Goal: Information Seeking & Learning: Learn about a topic

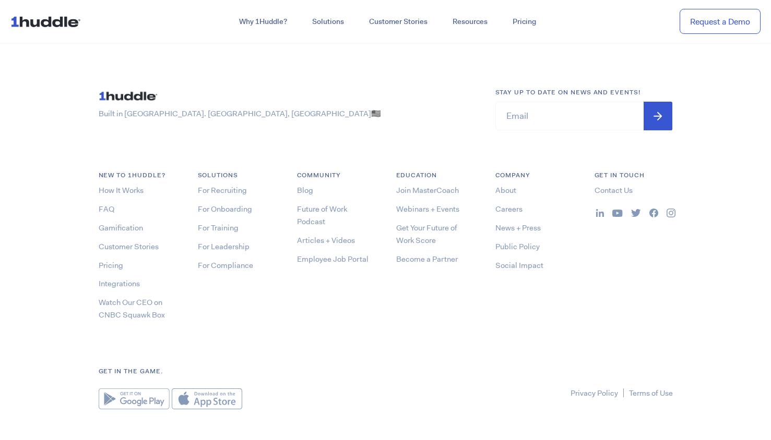
scroll to position [3166, 0]
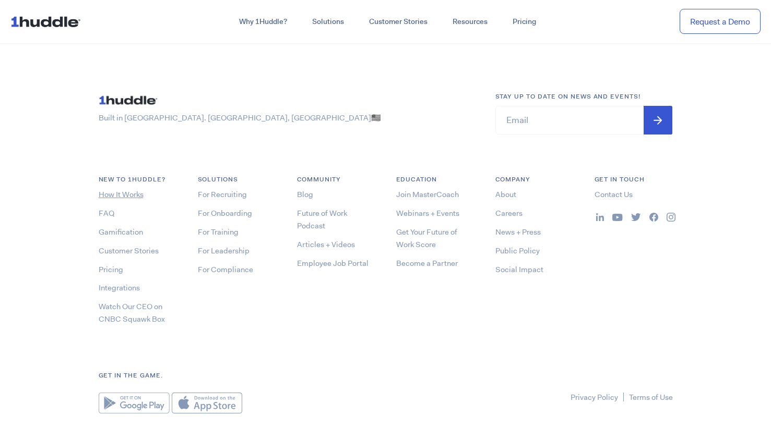
click at [131, 190] on link "How It Works" at bounding box center [121, 194] width 45 height 10
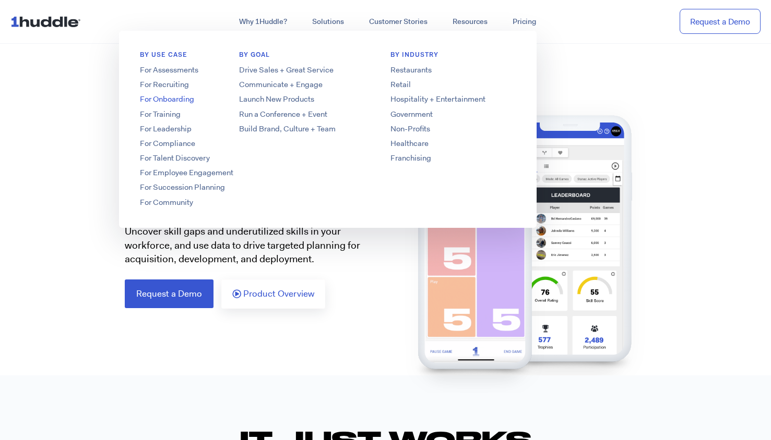
click at [178, 97] on link "For Onboarding" at bounding box center [202, 99] width 167 height 11
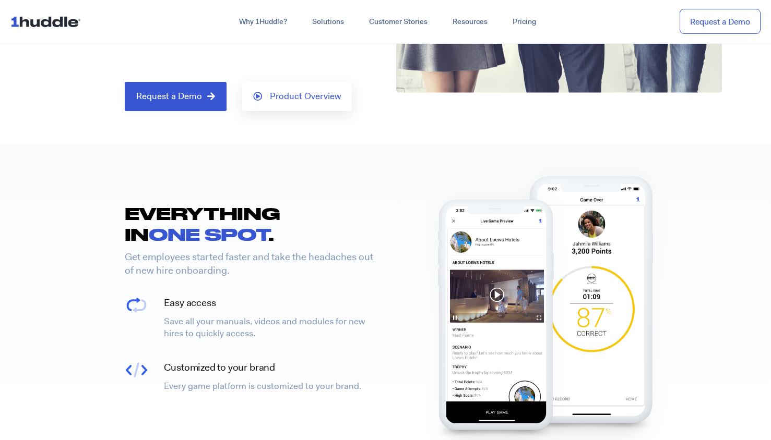
scroll to position [231, 0]
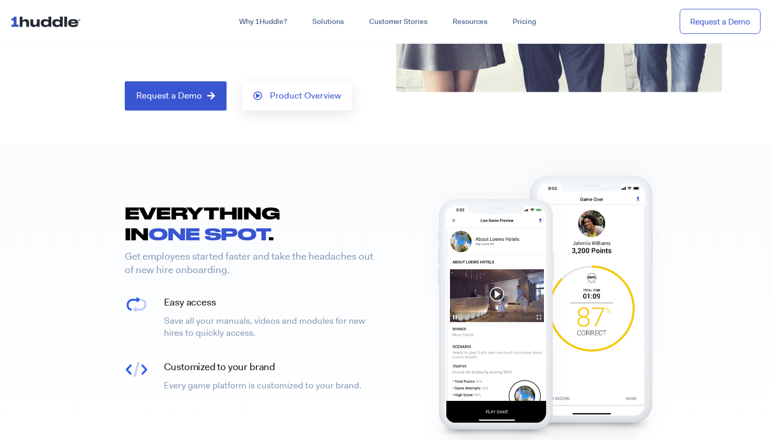
click at [498, 298] on img at bounding box center [497, 319] width 152 height 269
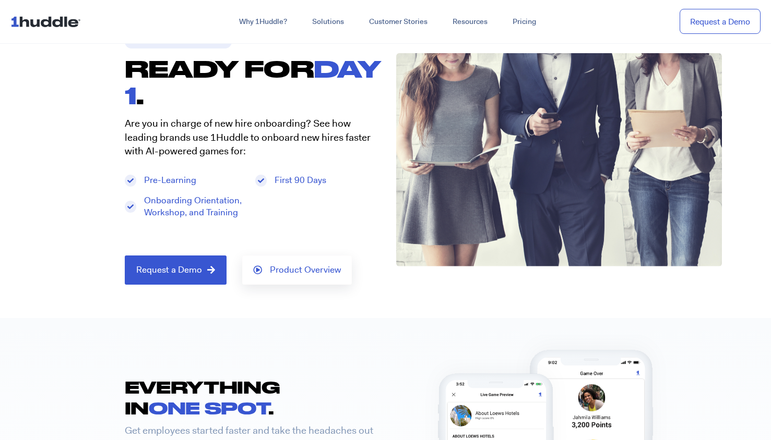
scroll to position [56, 0]
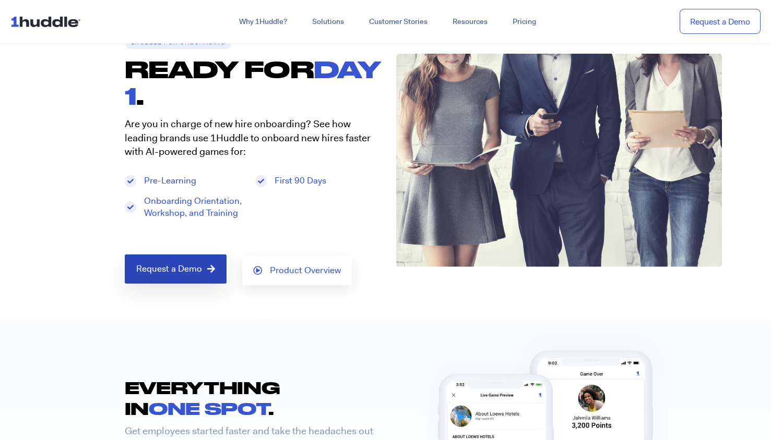
click at [206, 278] on link "Request a Demo" at bounding box center [176, 269] width 102 height 29
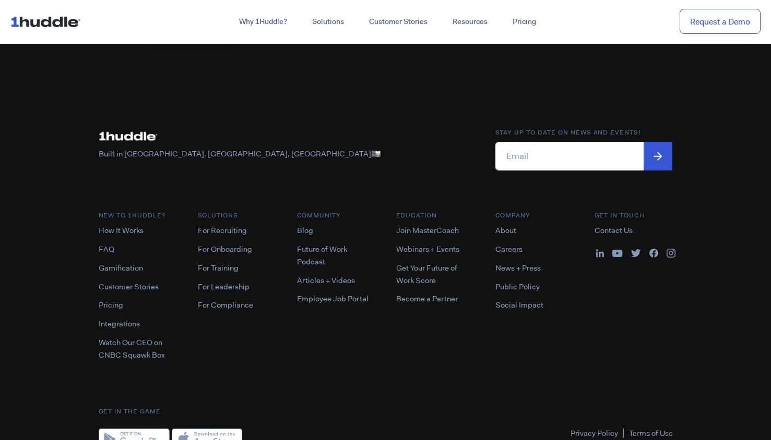
scroll to position [885, 0]
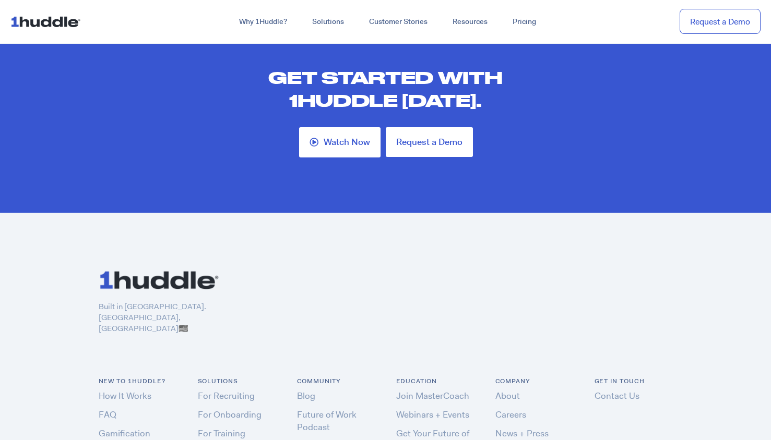
scroll to position [3114, 0]
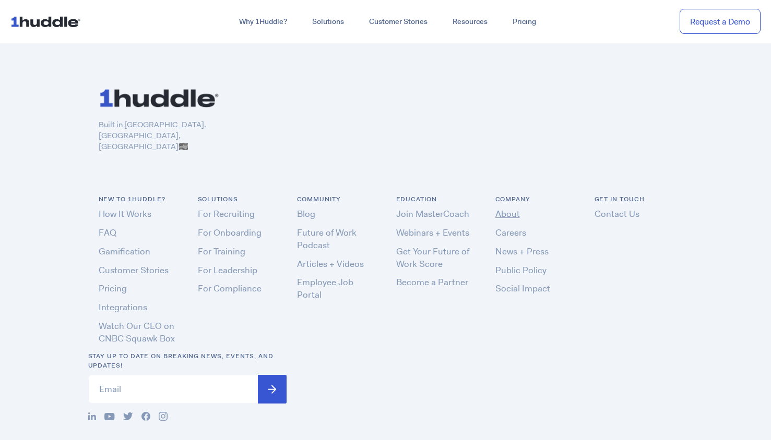
click at [508, 208] on link "About" at bounding box center [507, 213] width 25 height 11
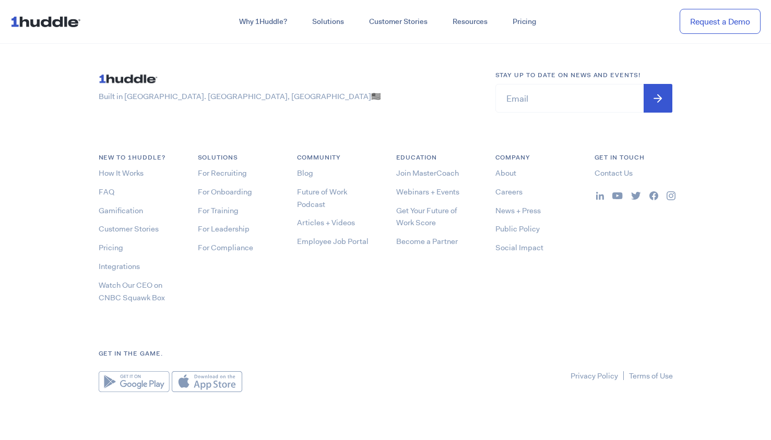
scroll to position [3154, 0]
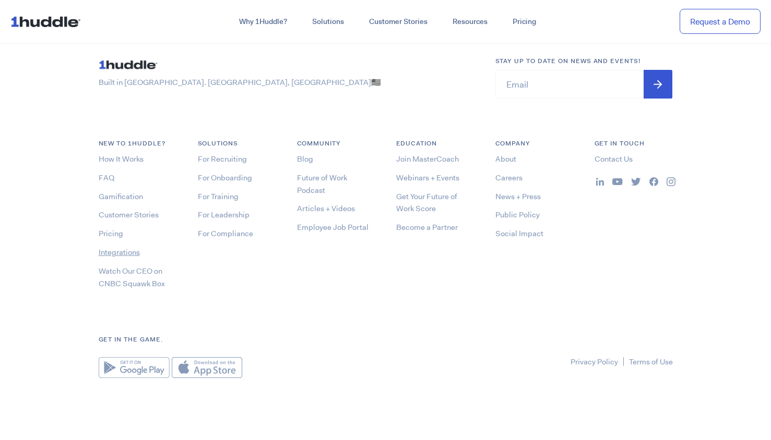
click at [135, 253] on link "Integrations" at bounding box center [119, 252] width 41 height 10
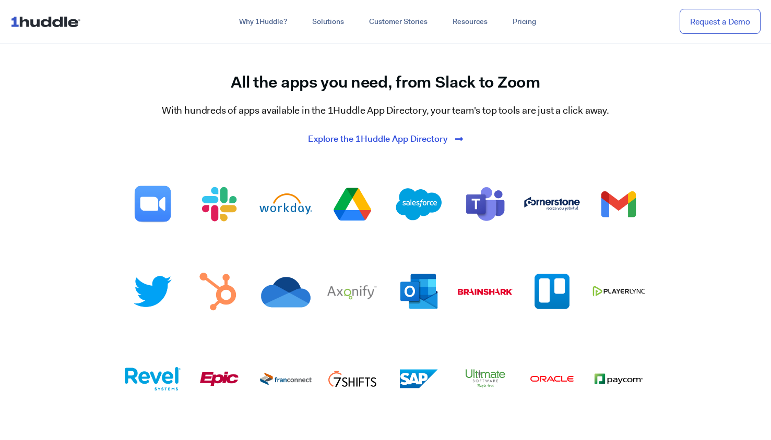
scroll to position [1442, 0]
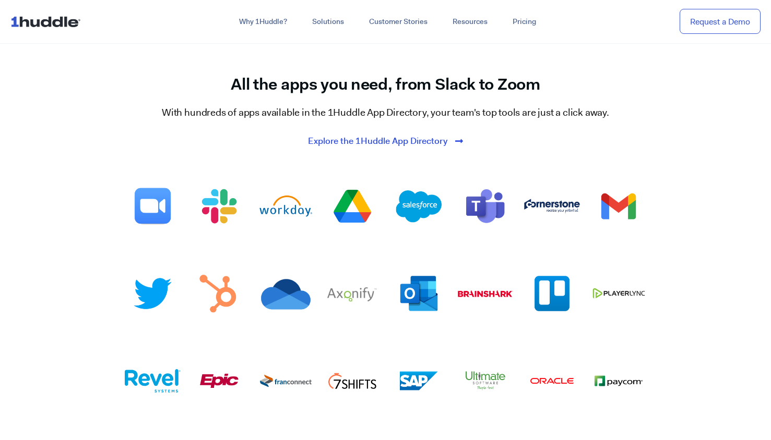
click at [454, 137] on span "Explore the 1Huddle App Directory" at bounding box center [385, 141] width 155 height 9
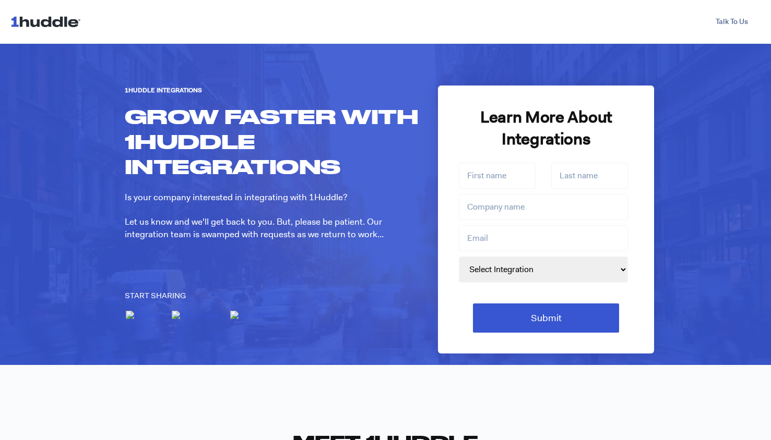
click at [30, 26] on img at bounding box center [47, 21] width 75 height 20
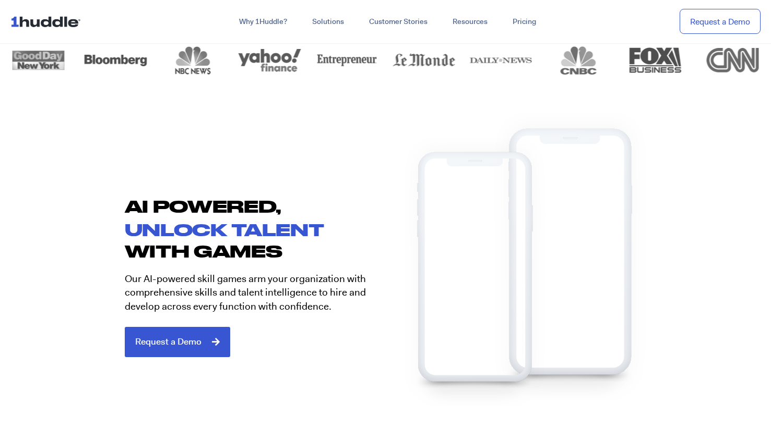
scroll to position [480, 0]
